Goal: Task Accomplishment & Management: Complete application form

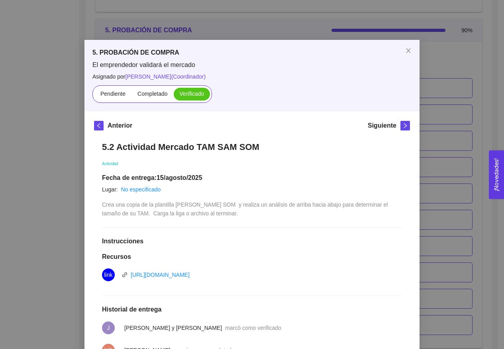
scroll to position [127, 0]
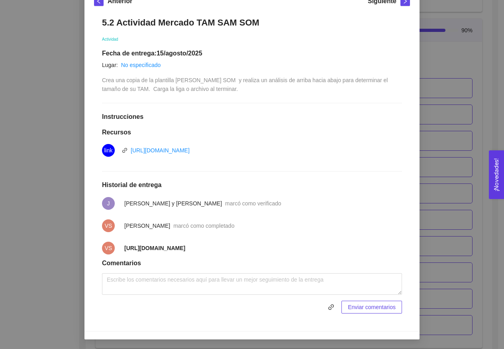
click at [479, 56] on div "5. PROBACIÓN DE COMPRA El emprendedor validará el mercado Asignado por [PERSON_…" at bounding box center [252, 174] width 504 height 349
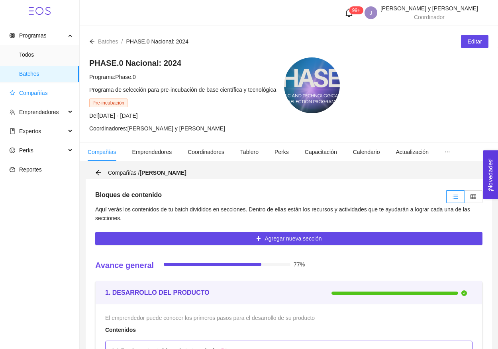
scroll to position [0, 0]
click at [27, 93] on span "Compañías" at bounding box center [33, 93] width 29 height 6
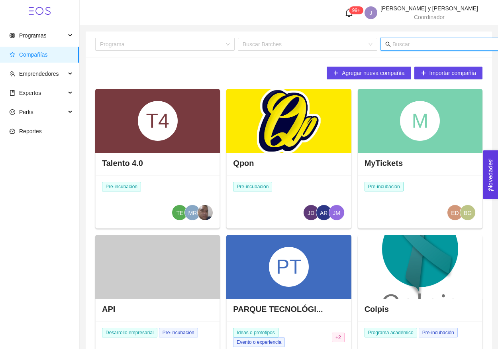
click at [414, 44] on input "text" at bounding box center [470, 44] width 157 height 9
type input "cuac"
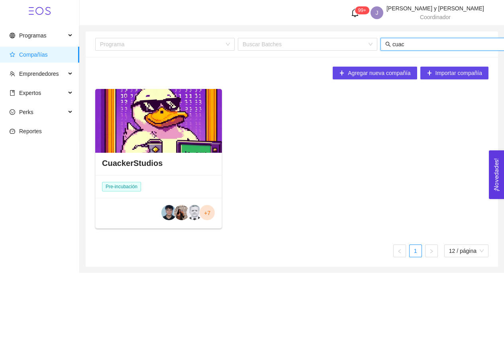
click at [150, 135] on div at bounding box center [158, 121] width 127 height 64
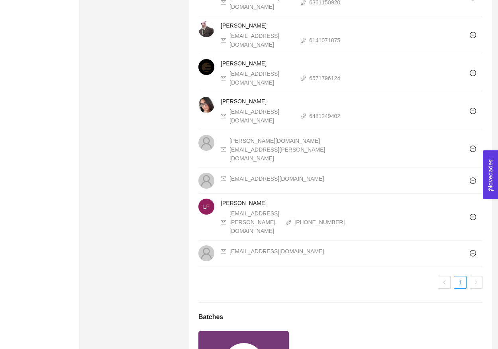
scroll to position [713, 0]
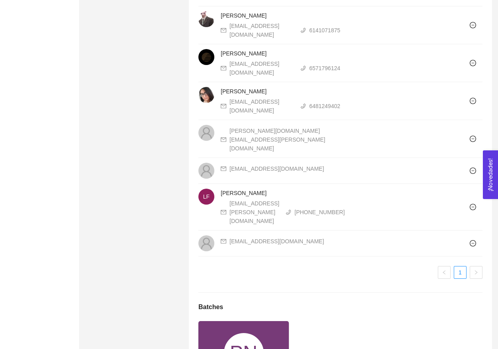
click at [248, 333] on div "PN" at bounding box center [244, 353] width 40 height 40
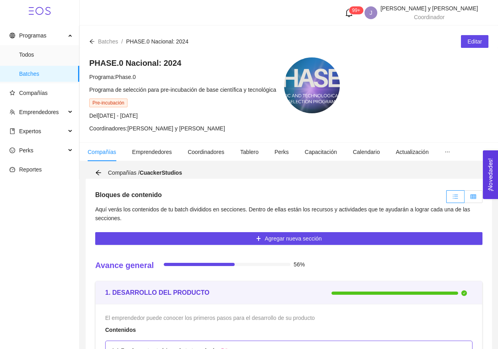
click at [473, 198] on icon "table" at bounding box center [474, 196] width 6 height 4
click at [465, 198] on input "radio" at bounding box center [465, 198] width 0 height 0
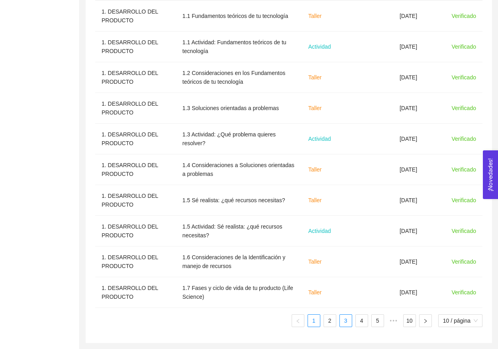
scroll to position [302, 0]
click at [347, 324] on link "3" at bounding box center [346, 320] width 12 height 12
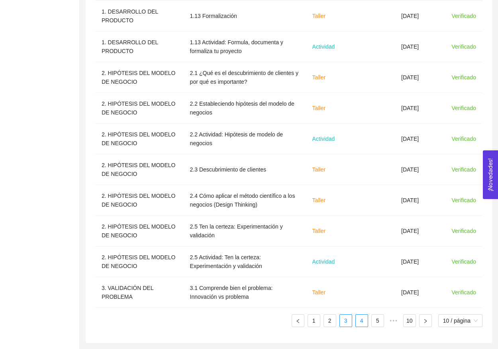
click at [358, 324] on link "4" at bounding box center [362, 320] width 12 height 12
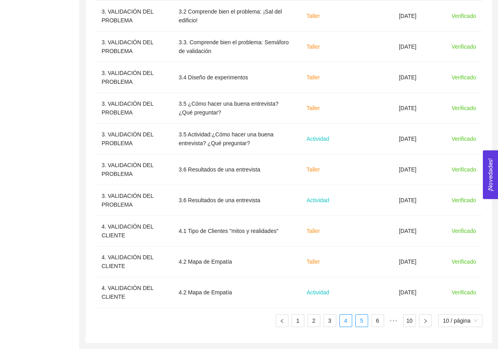
click at [363, 322] on link "5" at bounding box center [362, 320] width 12 height 12
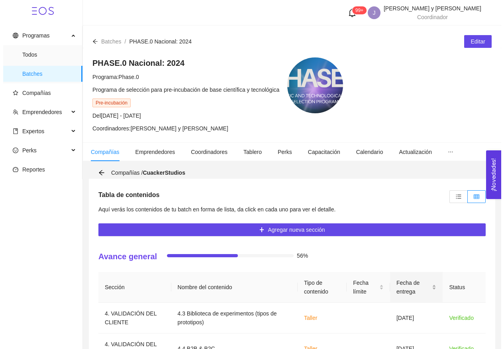
scroll to position [206, 0]
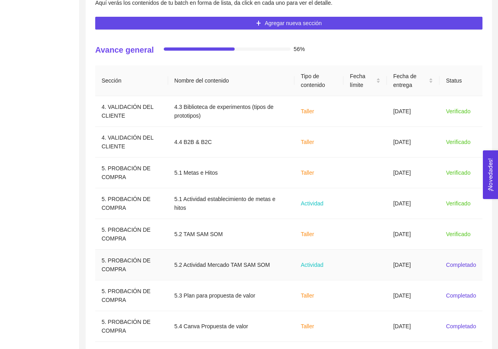
click at [376, 269] on td at bounding box center [364, 264] width 43 height 31
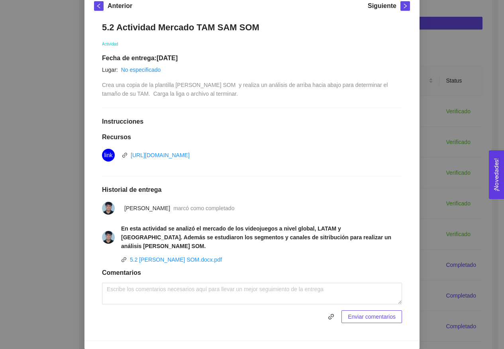
scroll to position [119, 0]
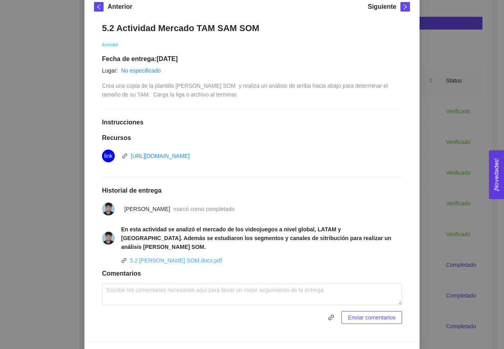
click at [190, 257] on link "5.2 [PERSON_NAME] SOM.docx.pdf" at bounding box center [176, 260] width 92 height 6
click at [174, 257] on link "5.2 [PERSON_NAME] SOM.docx.pdf" at bounding box center [176, 260] width 92 height 6
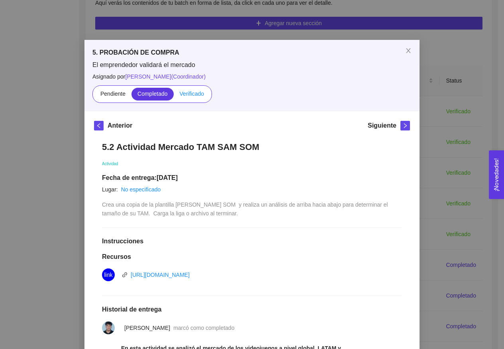
scroll to position [0, 0]
click at [194, 96] on span "Verificado" at bounding box center [192, 93] width 24 height 6
click at [174, 96] on input "Verificado" at bounding box center [174, 96] width 0 height 0
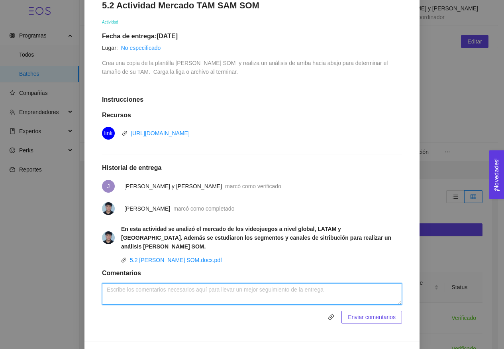
scroll to position [141, 0]
click at [292, 283] on textarea at bounding box center [252, 294] width 300 height 22
type textarea "retro en sesión, nada mas fundamentar SOM"
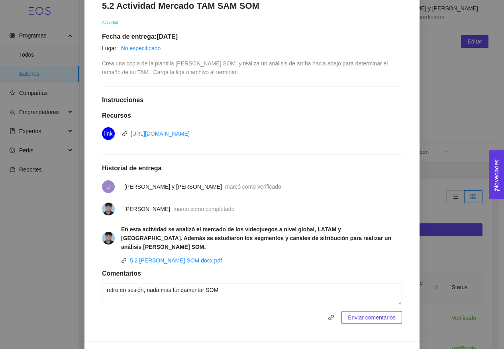
click at [378, 313] on span "Enviar comentarios" at bounding box center [372, 317] width 48 height 9
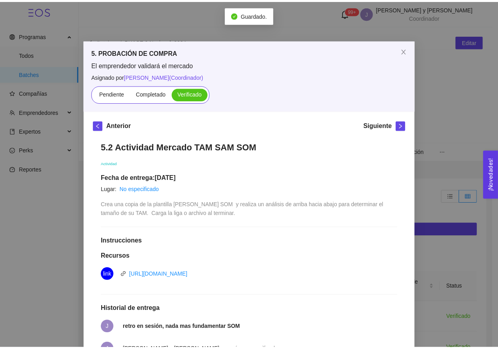
scroll to position [0, 0]
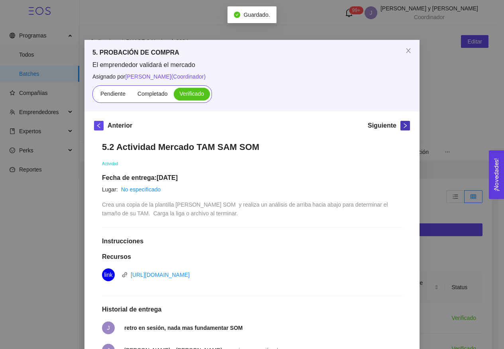
click at [406, 128] on span "right" at bounding box center [405, 126] width 9 height 6
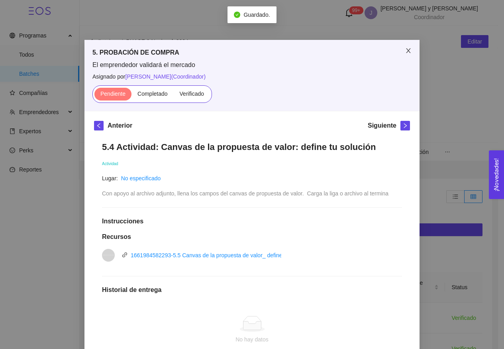
click at [408, 54] on icon "close" at bounding box center [408, 50] width 6 height 6
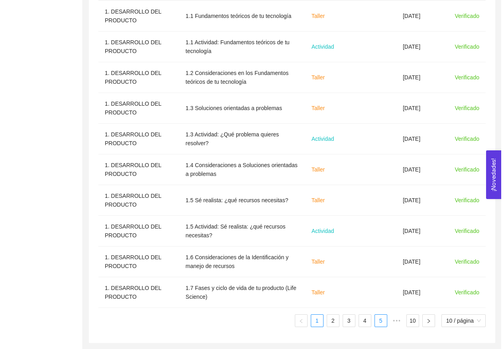
scroll to position [302, 0]
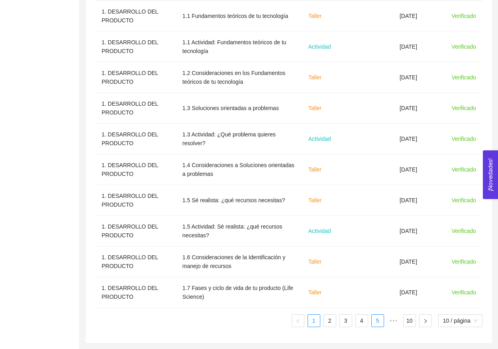
click at [373, 319] on link "5" at bounding box center [378, 320] width 12 height 12
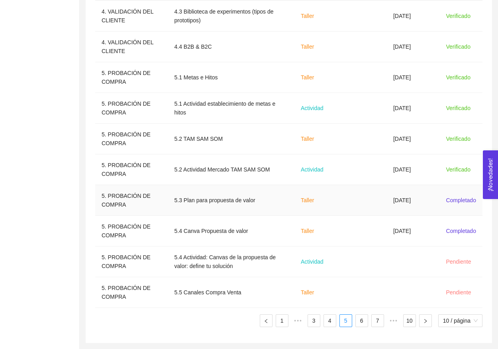
click at [408, 199] on td "[DATE]" at bounding box center [413, 200] width 53 height 31
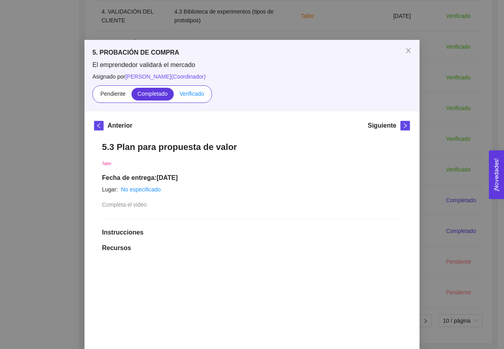
click at [191, 92] on span "Verificado" at bounding box center [192, 93] width 24 height 6
click at [174, 96] on input "Verificado" at bounding box center [174, 96] width 0 height 0
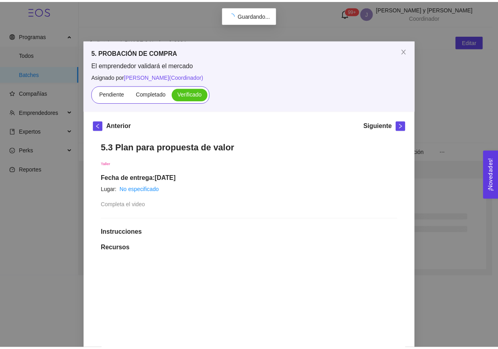
scroll to position [0, 0]
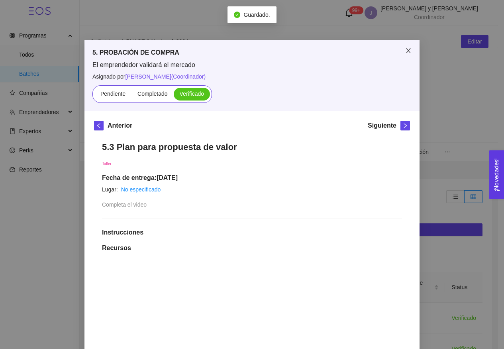
click at [405, 49] on icon "close" at bounding box center [408, 50] width 6 height 6
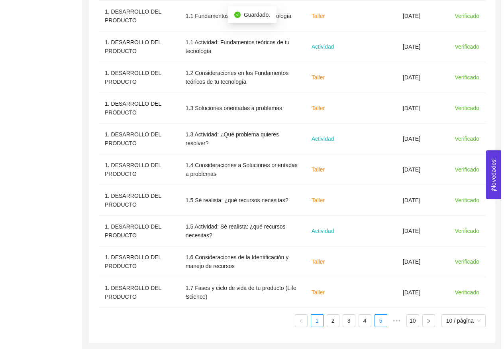
scroll to position [302, 0]
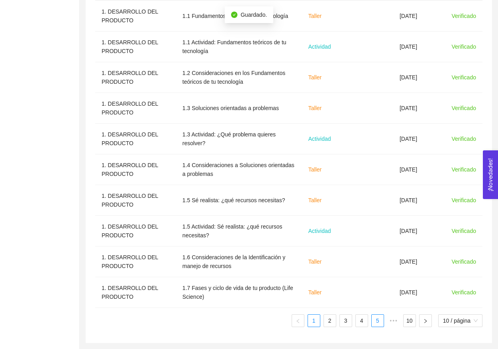
click at [375, 318] on link "5" at bounding box center [378, 320] width 12 height 12
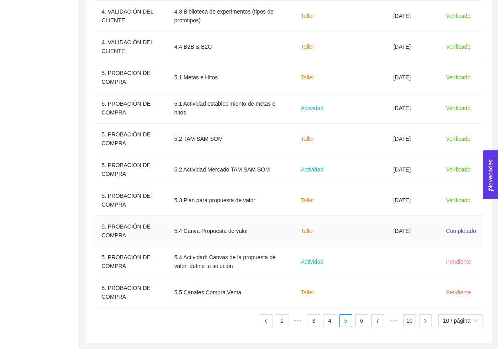
click at [407, 230] on td "[DATE]" at bounding box center [413, 231] width 53 height 31
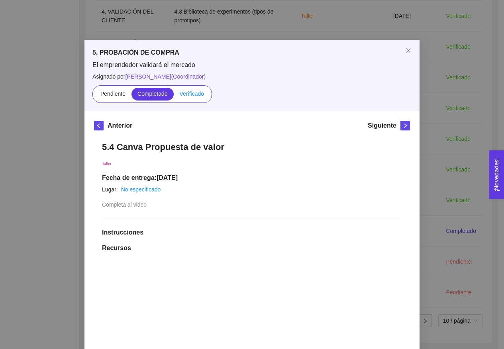
click at [197, 93] on span "Verificado" at bounding box center [192, 93] width 24 height 6
click at [174, 96] on input "Verificado" at bounding box center [174, 96] width 0 height 0
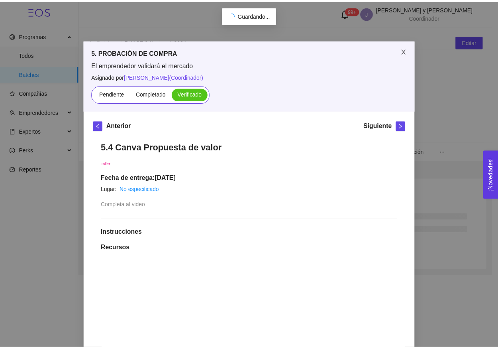
scroll to position [0, 0]
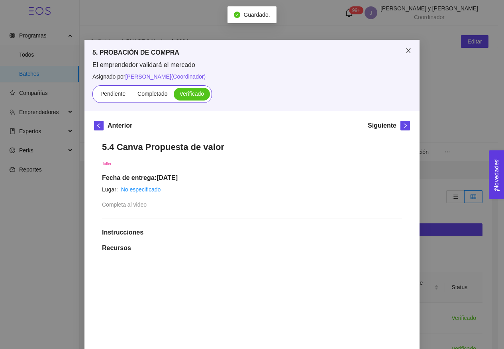
click at [409, 49] on span "Close" at bounding box center [408, 51] width 22 height 22
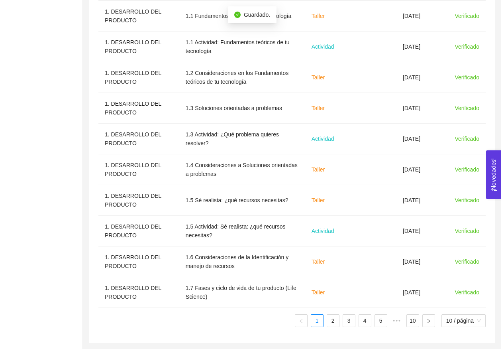
scroll to position [302, 0]
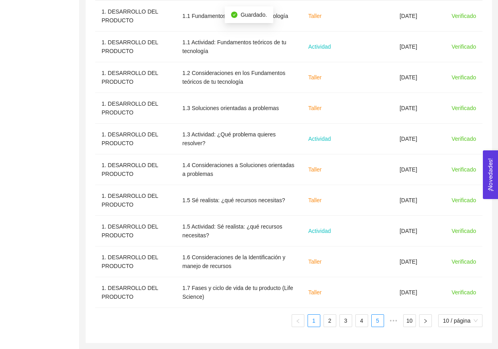
click at [371, 321] on li "5" at bounding box center [377, 320] width 13 height 13
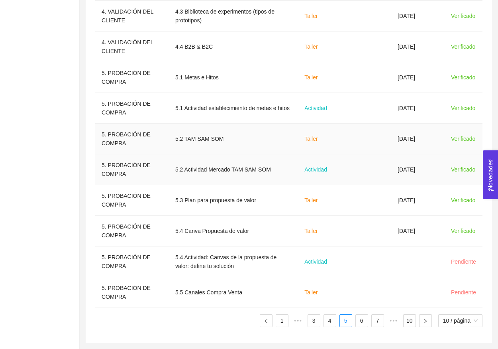
click at [308, 159] on td "Actividad" at bounding box center [322, 169] width 49 height 31
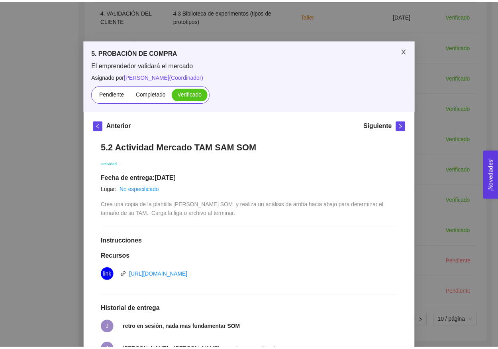
scroll to position [0, 0]
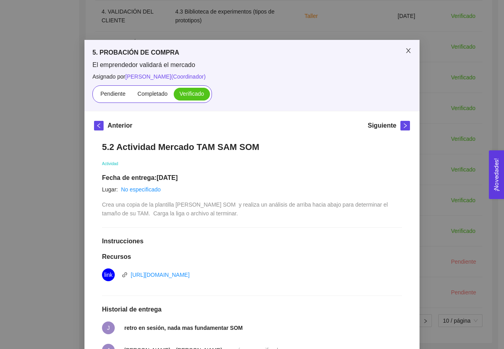
click at [410, 42] on span "Close" at bounding box center [408, 51] width 22 height 22
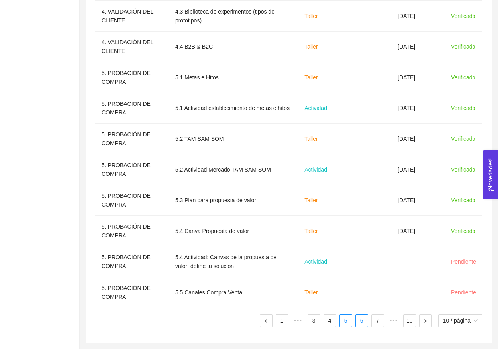
scroll to position [302, 0]
click at [360, 316] on link "6" at bounding box center [362, 320] width 12 height 12
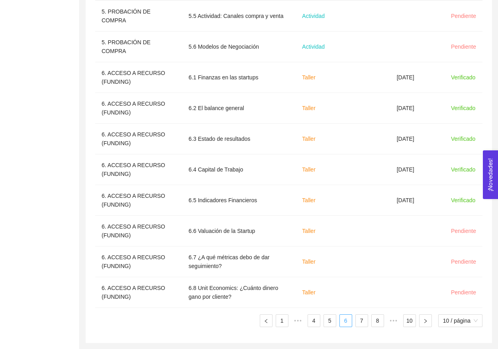
click at [343, 321] on link "6" at bounding box center [346, 320] width 12 height 12
click at [337, 321] on ul "1 ••• 4 5 6 7 8 ••• 10 10 / página" at bounding box center [288, 320] width 387 height 13
click at [329, 321] on link "5" at bounding box center [330, 320] width 12 height 12
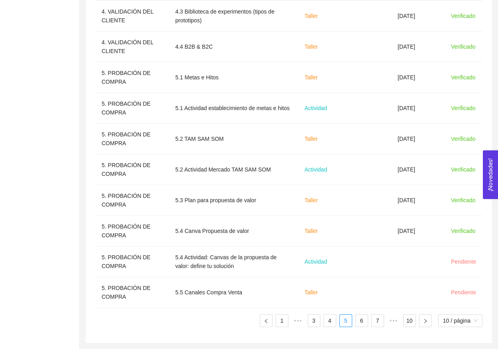
click at [351, 328] on div "Sección Nombre del contenido Tipo de contenido Fecha límite Fecha de entrega St…" at bounding box center [288, 151] width 387 height 363
click at [355, 328] on div "Sección Nombre del contenido Tipo de contenido Fecha límite Fecha de entrega St…" at bounding box center [288, 151] width 387 height 363
click at [359, 316] on link "6" at bounding box center [362, 320] width 12 height 12
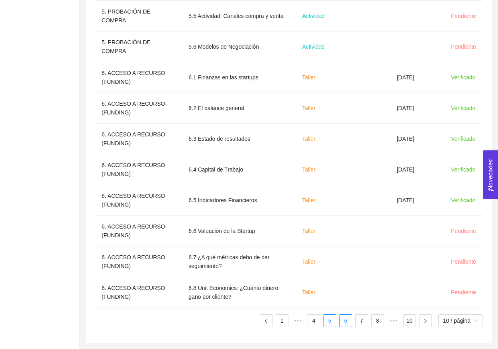
click at [331, 320] on link "5" at bounding box center [330, 320] width 12 height 12
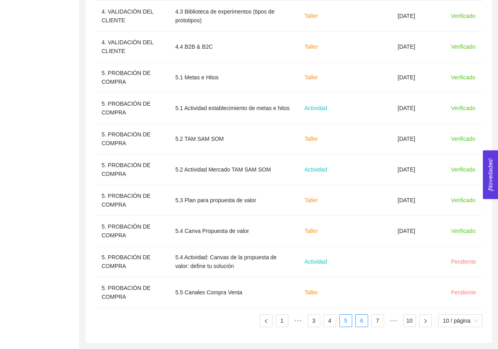
click at [357, 321] on link "6" at bounding box center [362, 320] width 12 height 12
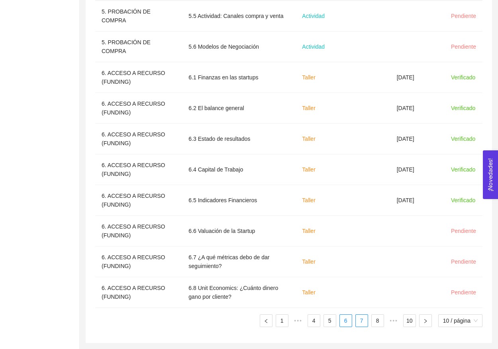
click at [363, 322] on link "7" at bounding box center [362, 320] width 12 height 12
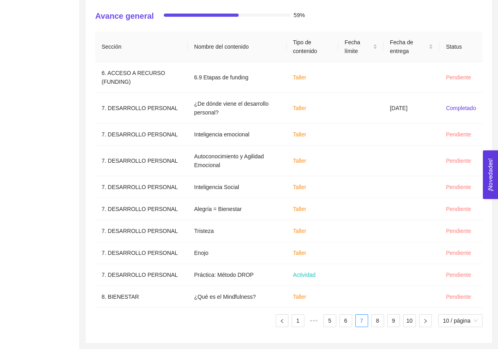
click at [337, 316] on ul "1 ••• 5 6 7 8 9 10 10 / página" at bounding box center [288, 320] width 387 height 13
click at [345, 322] on link "6" at bounding box center [346, 320] width 12 height 12
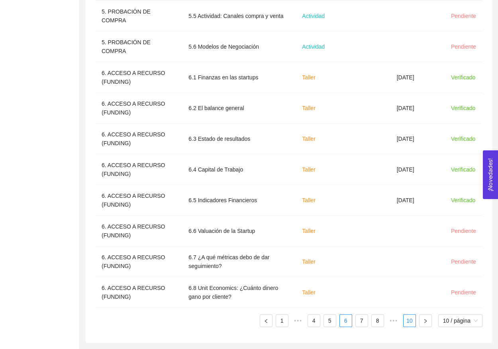
click at [405, 319] on link "10" at bounding box center [410, 320] width 12 height 12
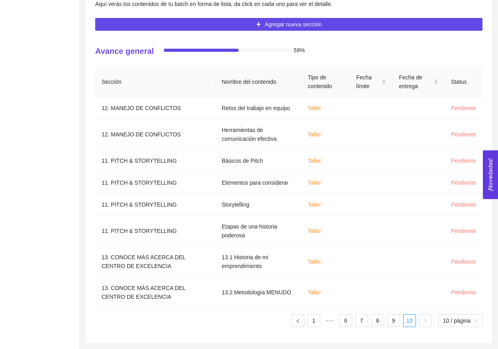
click at [384, 322] on ul "1 ••• 6 7 8 9 10 10 / página" at bounding box center [288, 320] width 387 height 13
click at [388, 321] on link "9" at bounding box center [394, 320] width 12 height 12
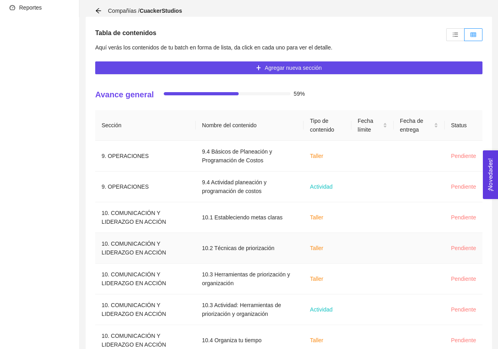
scroll to position [0, 0]
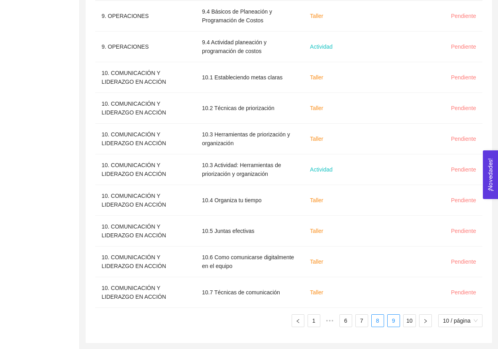
click at [377, 320] on link "8" at bounding box center [378, 320] width 12 height 12
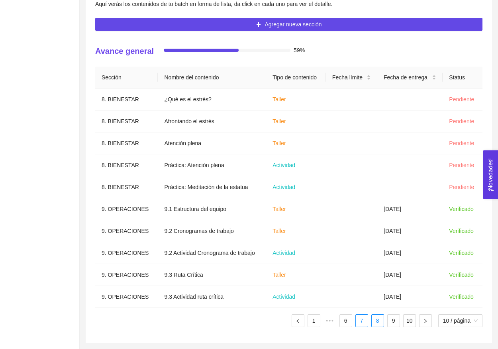
click at [367, 322] on li "7" at bounding box center [361, 320] width 13 height 13
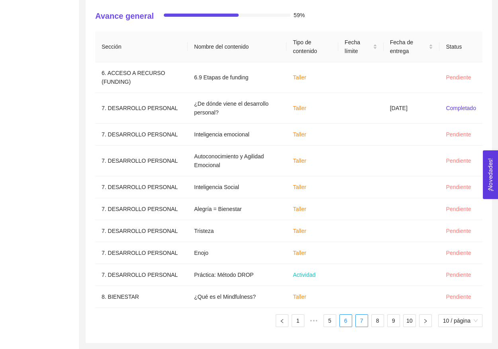
scroll to position [240, 0]
click at [343, 321] on link "6" at bounding box center [346, 320] width 12 height 12
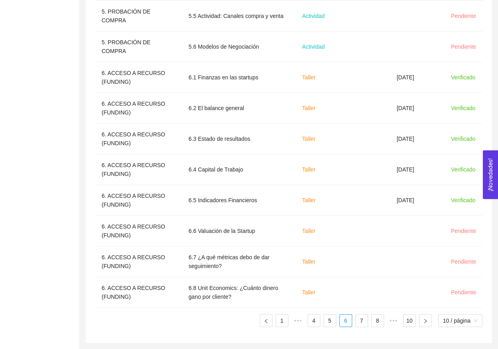
scroll to position [302, 0]
click at [329, 324] on link "5" at bounding box center [330, 320] width 12 height 12
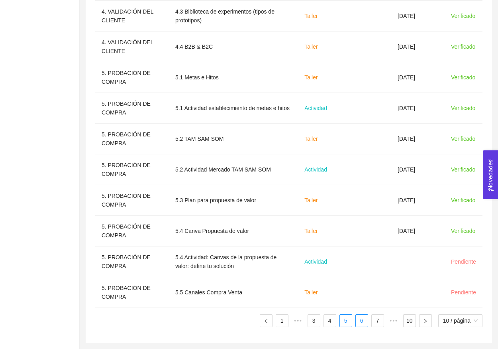
click at [363, 324] on link "6" at bounding box center [362, 320] width 12 height 12
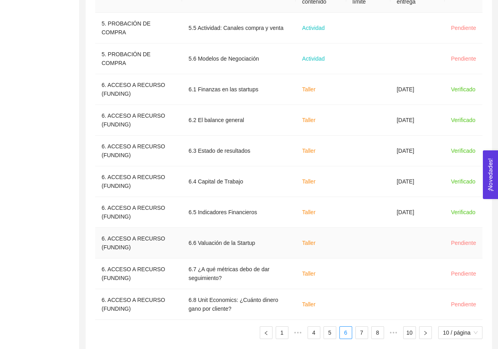
scroll to position [290, 0]
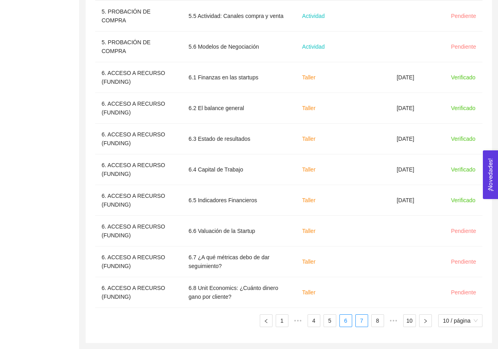
click at [364, 320] on link "7" at bounding box center [362, 320] width 12 height 12
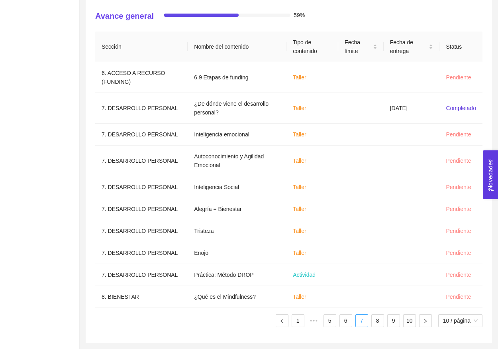
scroll to position [240, 0]
click at [364, 320] on link "7" at bounding box center [362, 320] width 12 height 12
click at [379, 320] on link "8" at bounding box center [378, 320] width 12 height 12
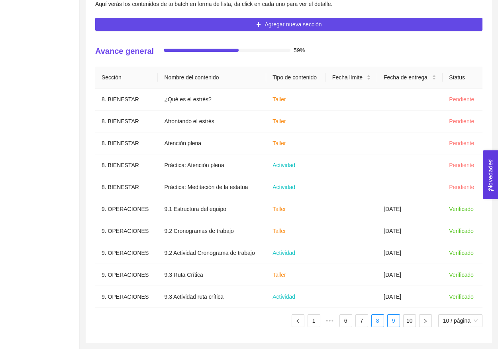
click at [393, 324] on link "9" at bounding box center [394, 320] width 12 height 12
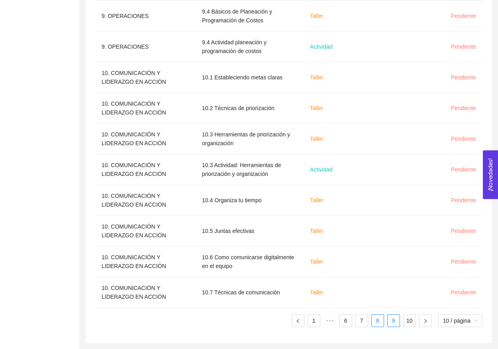
click at [380, 320] on link "8" at bounding box center [378, 320] width 12 height 12
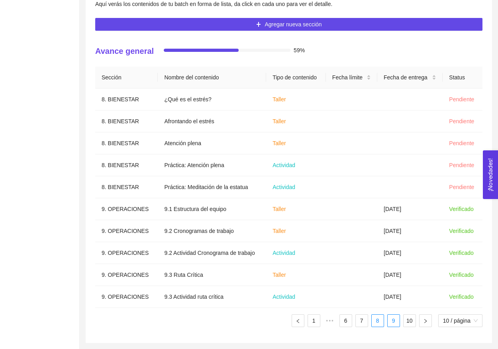
click at [391, 323] on link "9" at bounding box center [394, 320] width 12 height 12
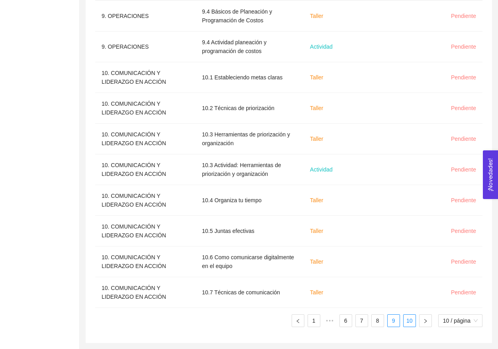
click at [409, 320] on link "10" at bounding box center [410, 320] width 12 height 12
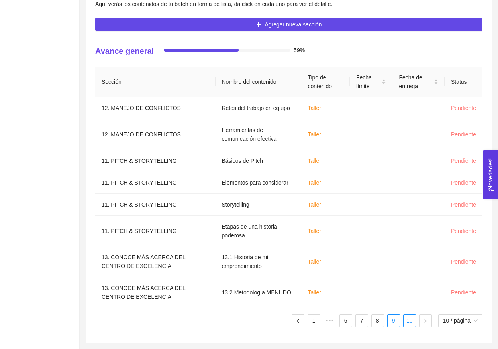
click at [395, 318] on link "9" at bounding box center [394, 320] width 12 height 12
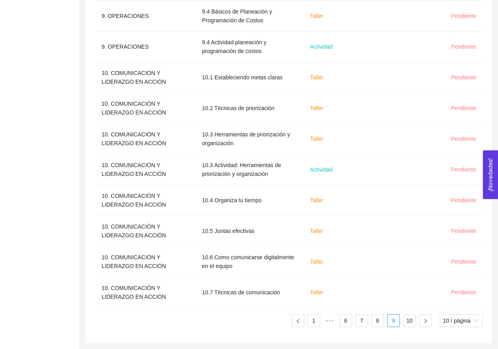
scroll to position [302, 0]
click at [312, 323] on link "1" at bounding box center [314, 320] width 12 height 12
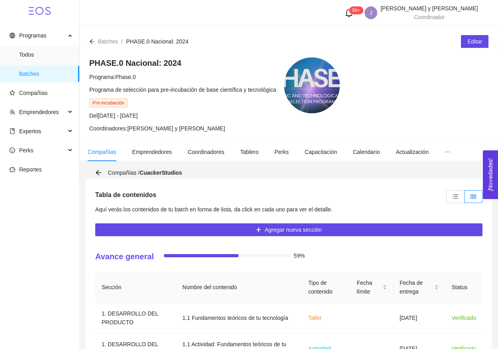
scroll to position [0, 0]
